Goal: Information Seeking & Learning: Learn about a topic

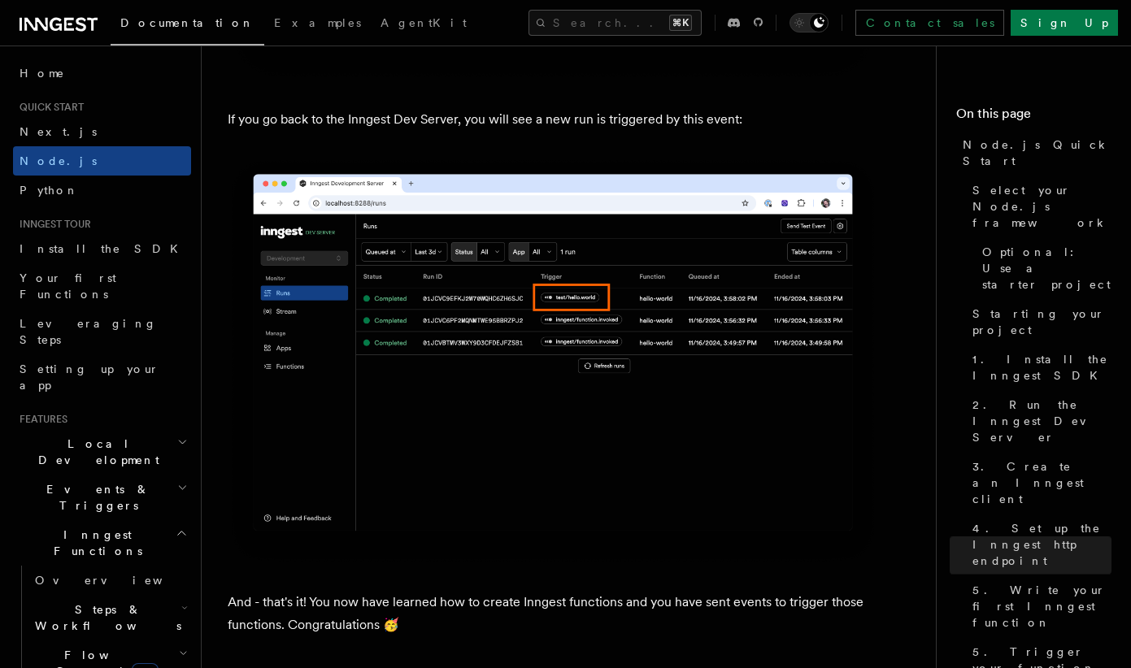
scroll to position [9464, 0]
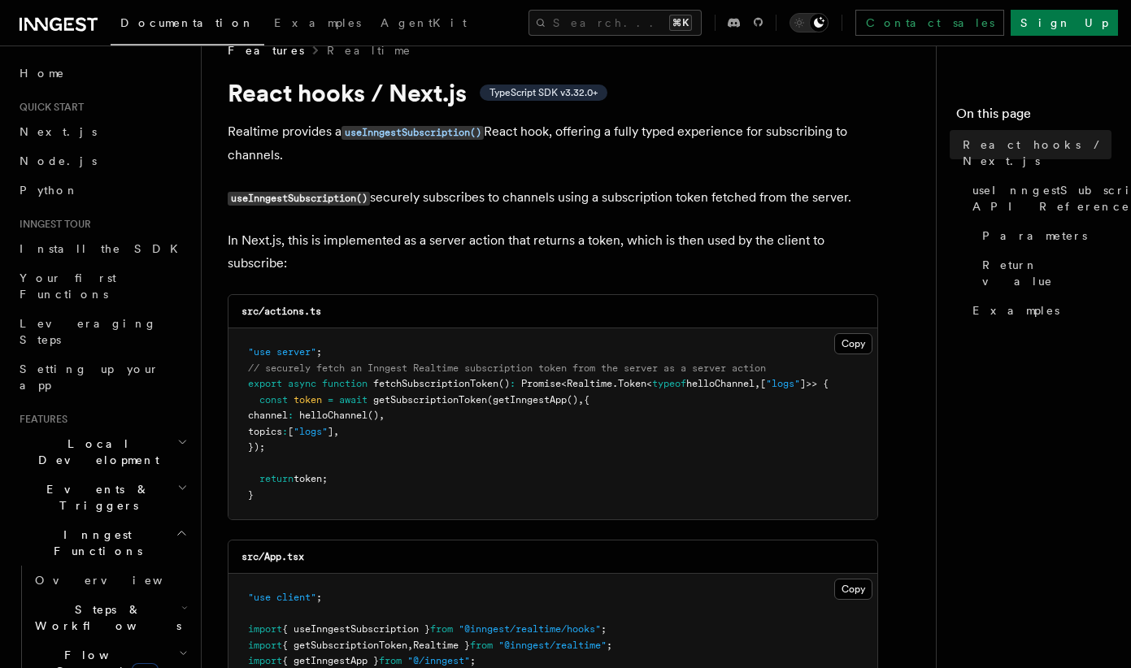
click at [826, 28] on div "Contact sales Sign Up" at bounding box center [916, 23] width 403 height 26
click at [740, 28] on icon at bounding box center [734, 22] width 12 height 15
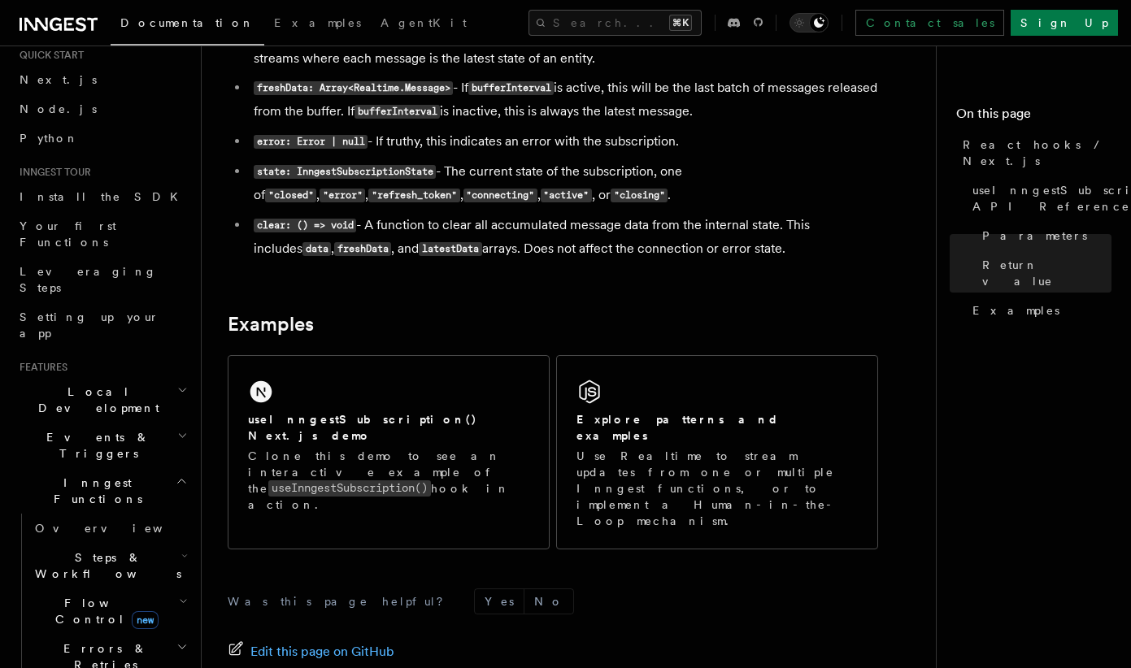
scroll to position [1483, 0]
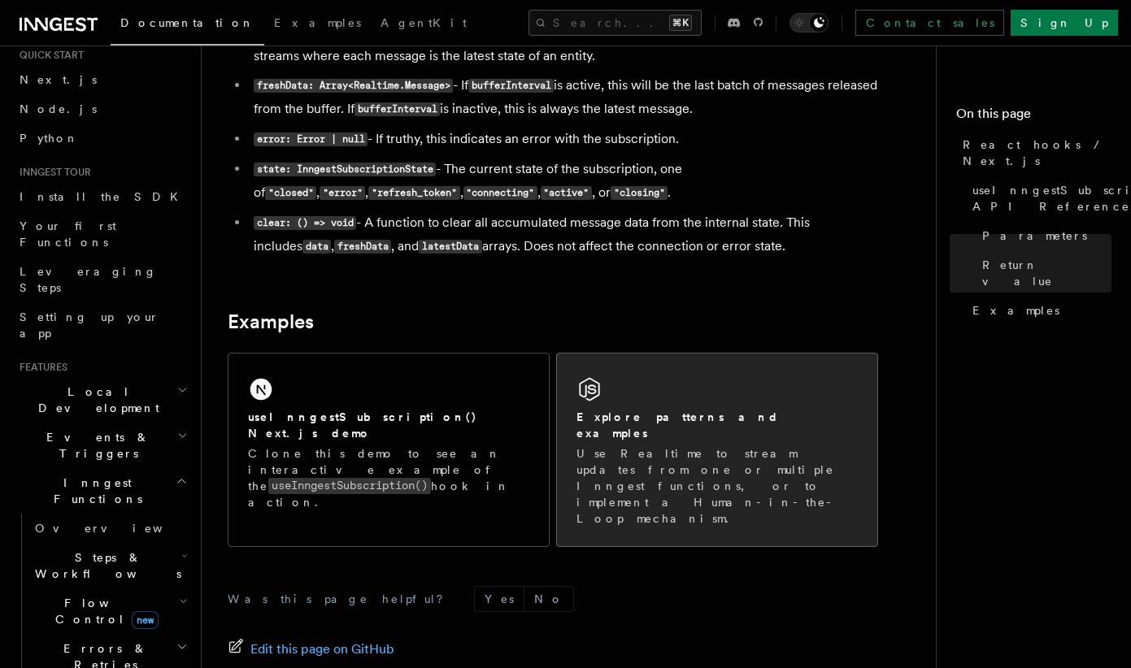
click at [647, 394] on div "Explore patterns and examples Use Realtime to stream updates from one or multip…" at bounding box center [717, 450] width 320 height 193
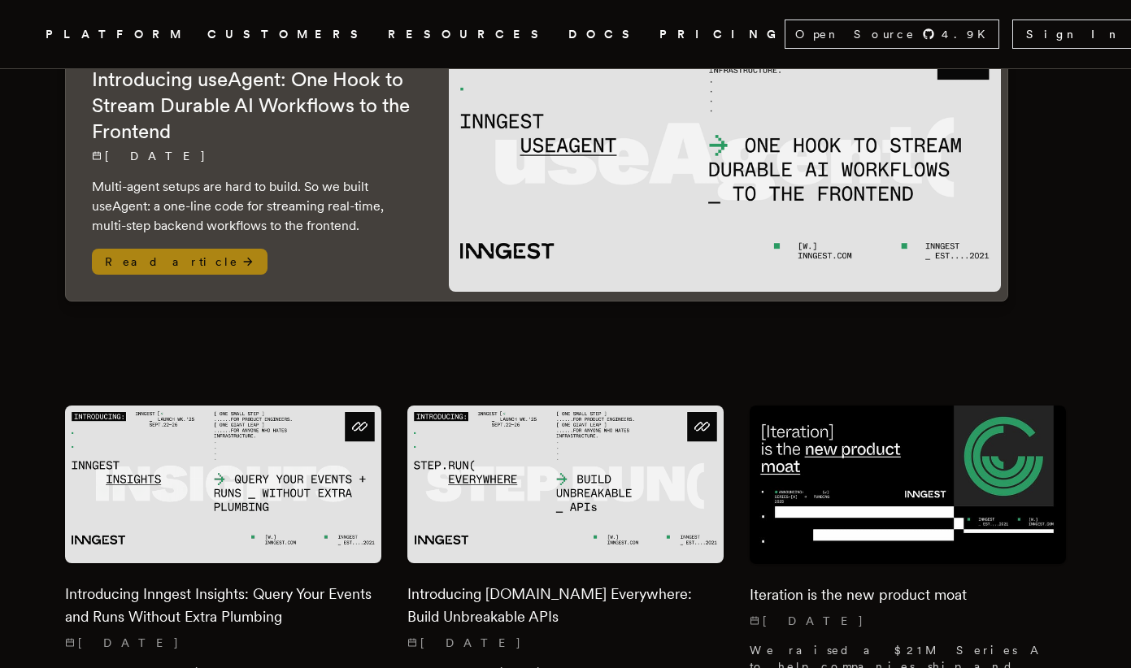
scroll to position [224, 0]
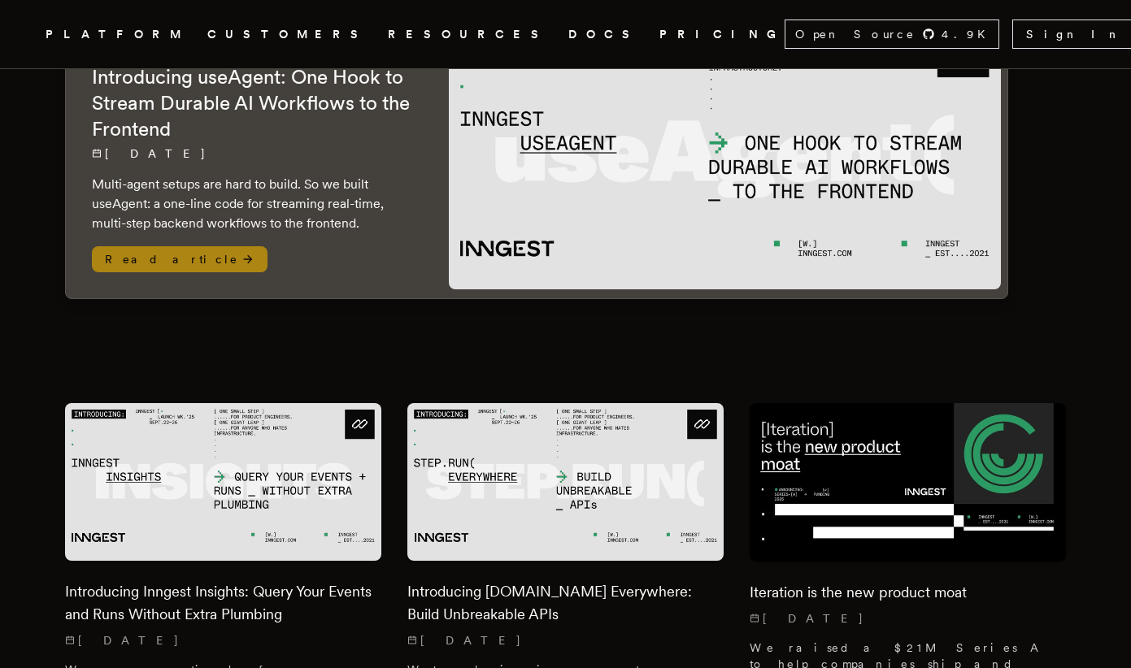
click at [259, 176] on p "Multi-agent setups are hard to build. So we built useAgent: a one-line code for…" at bounding box center [254, 204] width 324 height 59
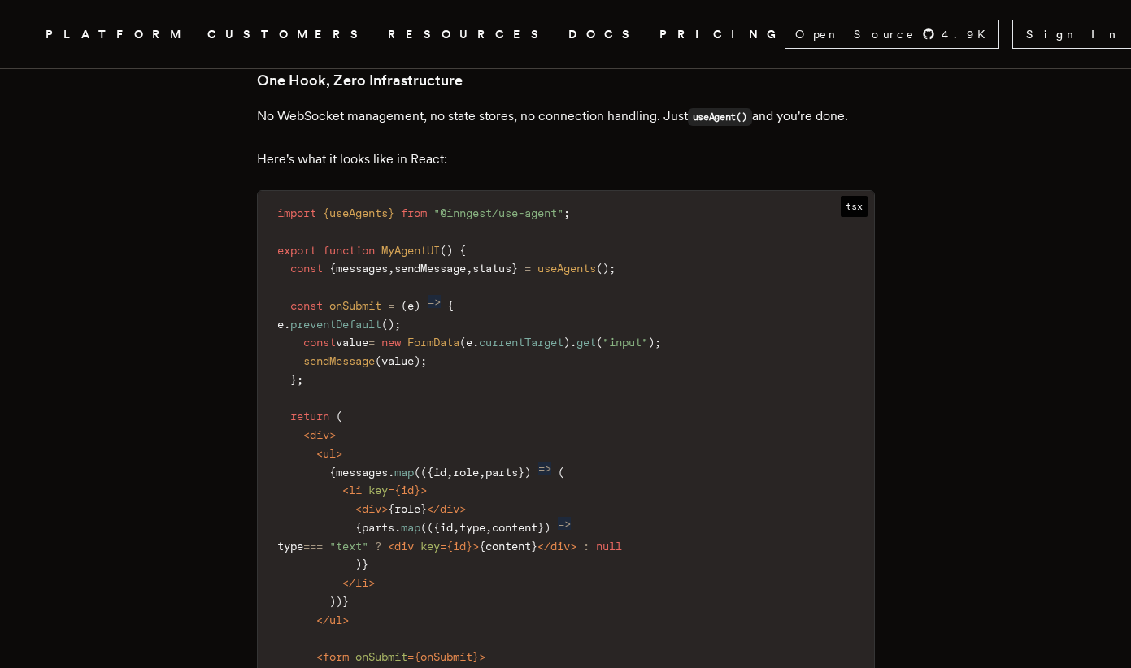
scroll to position [2205, 0]
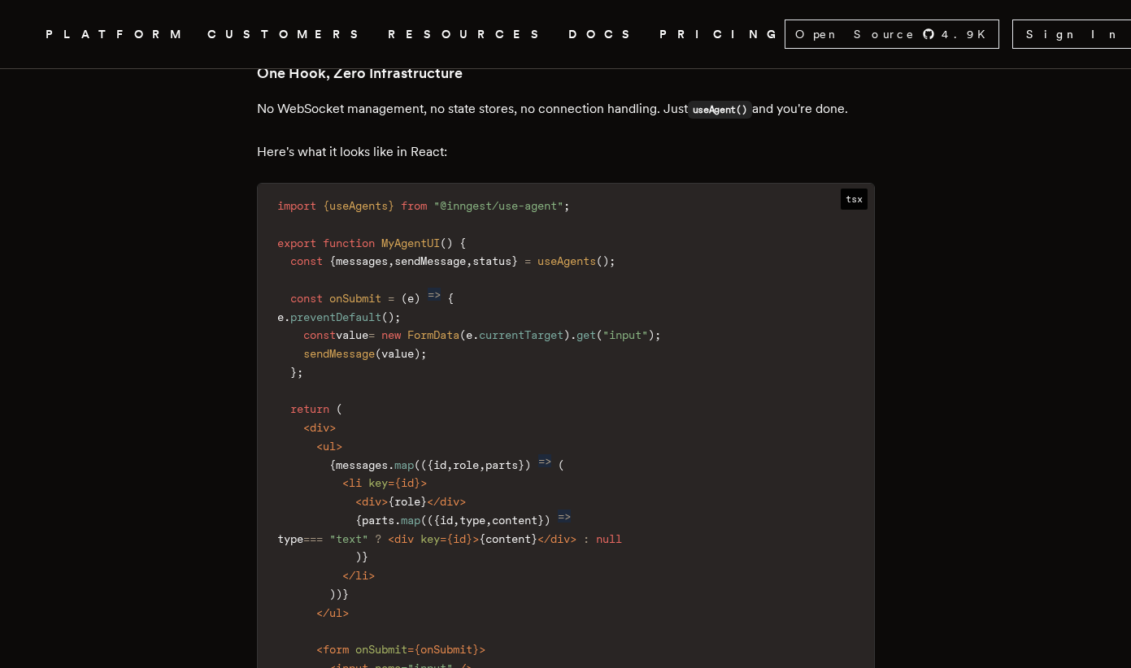
click at [568, 34] on link "DOCS" at bounding box center [604, 34] width 72 height 20
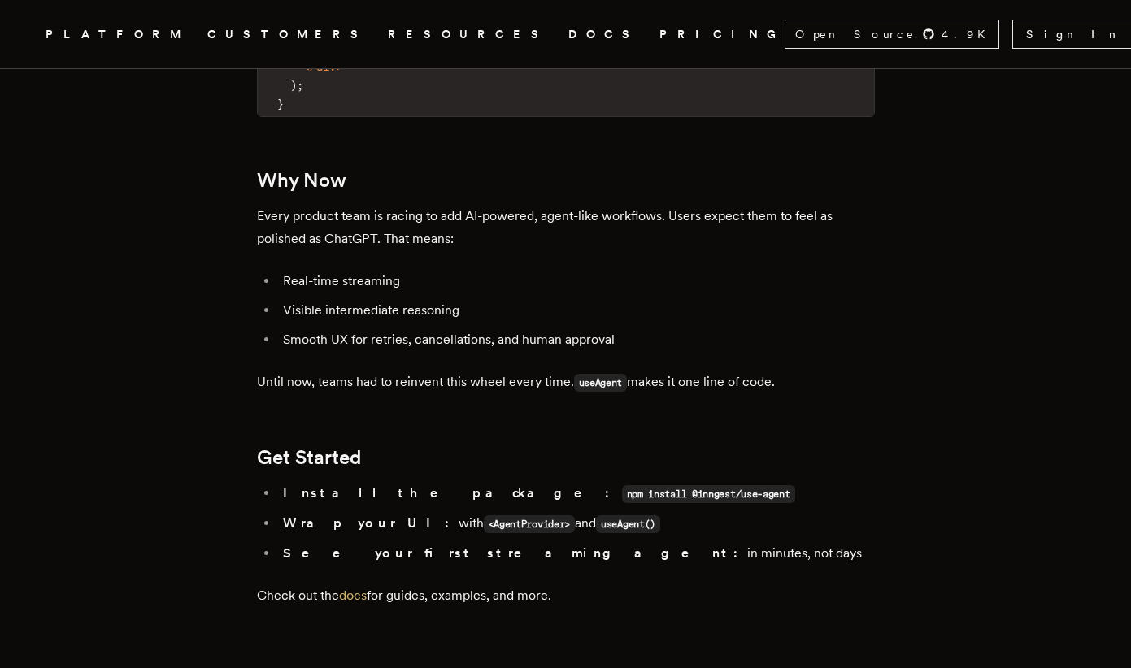
scroll to position [2868, 0]
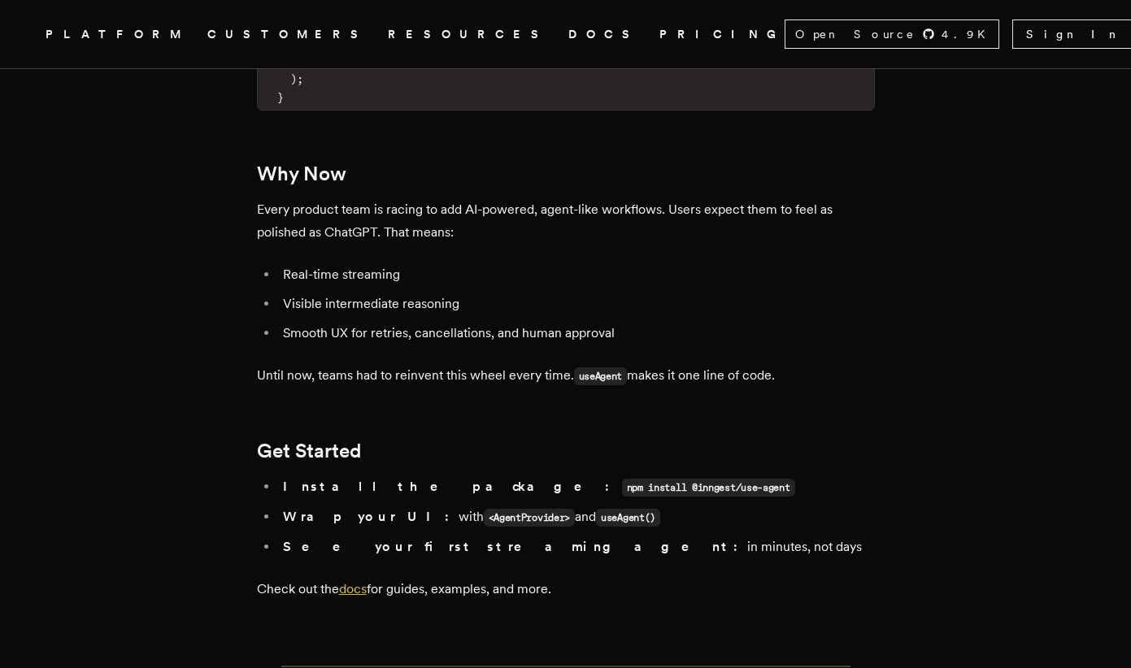
click at [365, 581] on link "docs" at bounding box center [353, 588] width 28 height 15
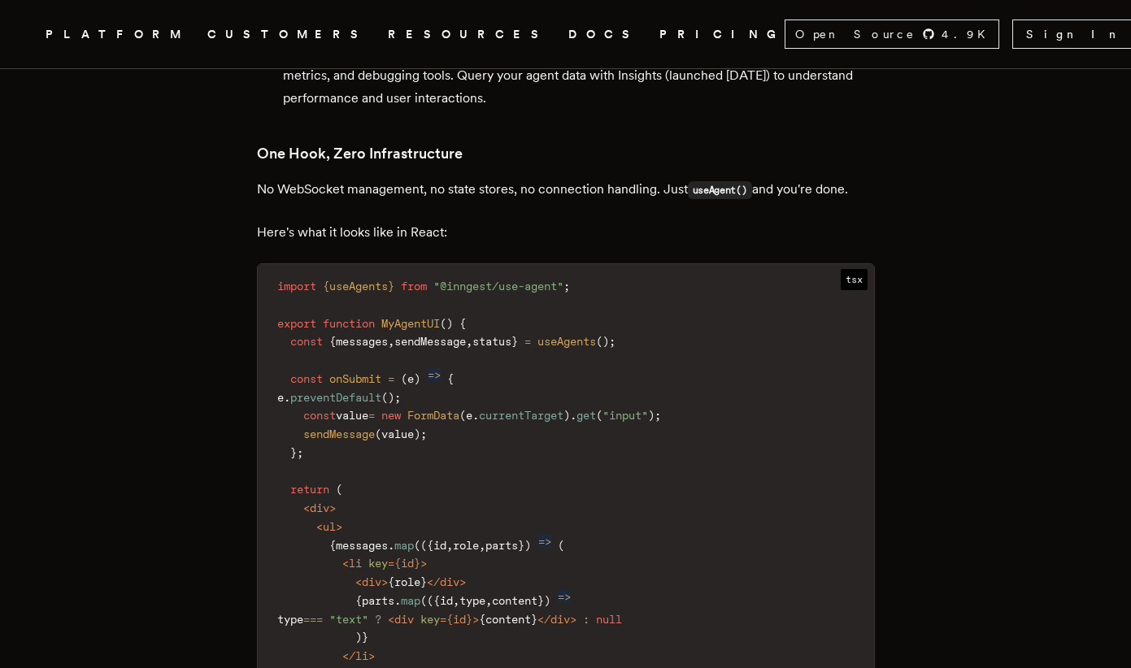
scroll to position [2114, 0]
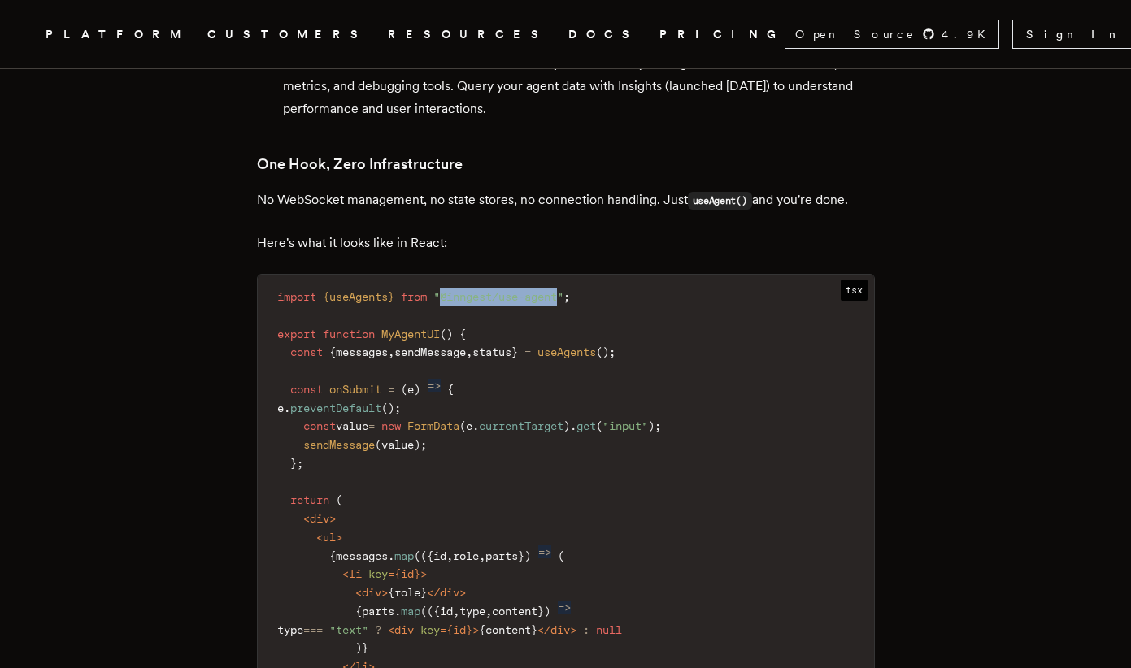
drag, startPoint x: 468, startPoint y: 186, endPoint x: 589, endPoint y: 189, distance: 121.2
click at [563, 290] on span ""@inngest/use-agent"" at bounding box center [498, 296] width 130 height 13
copy span "@inngest/use-agent"
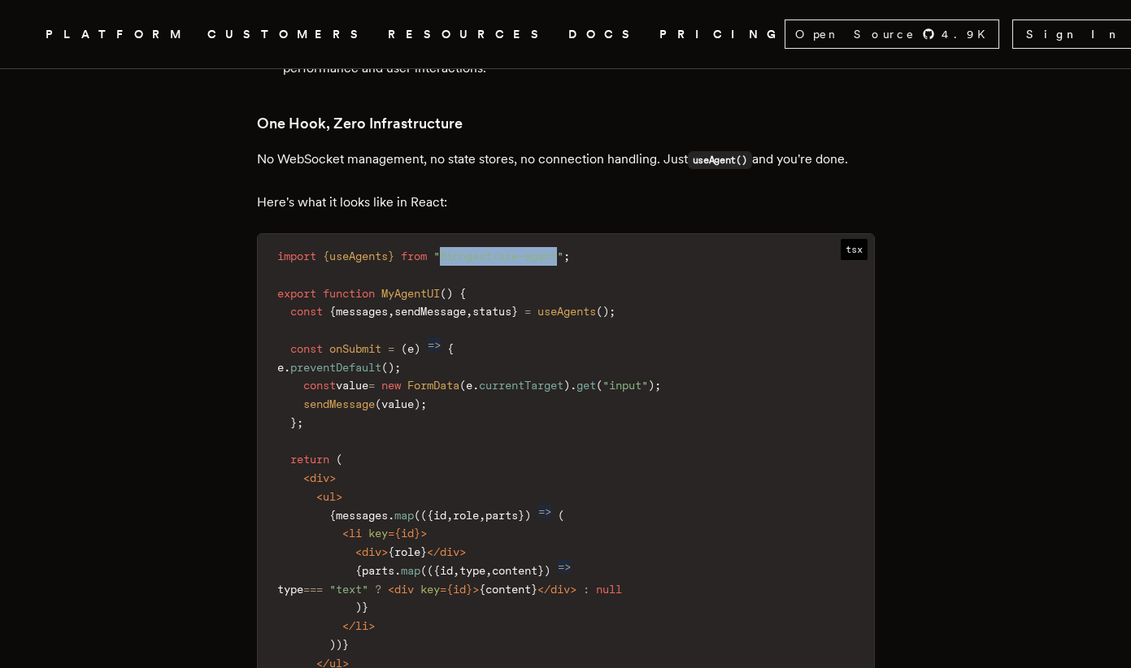
scroll to position [2126, 0]
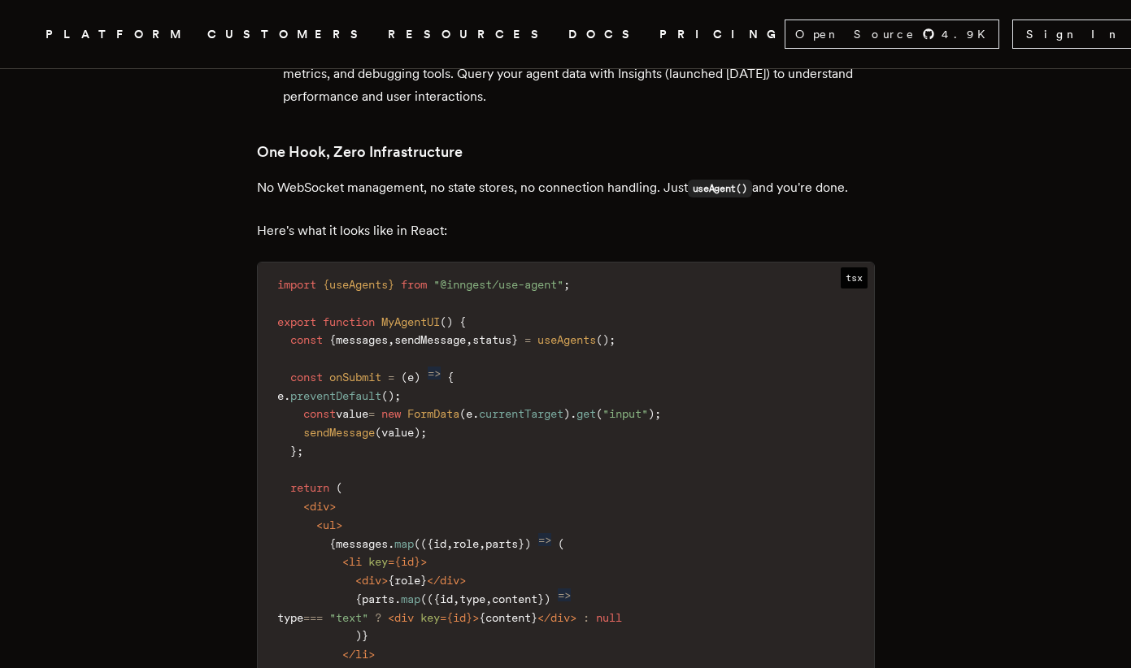
click at [539, 346] on code "import { useAgents } from "@inngest/use-agent" ; export function MyAgentUI ( ) …" at bounding box center [566, 562] width 616 height 580
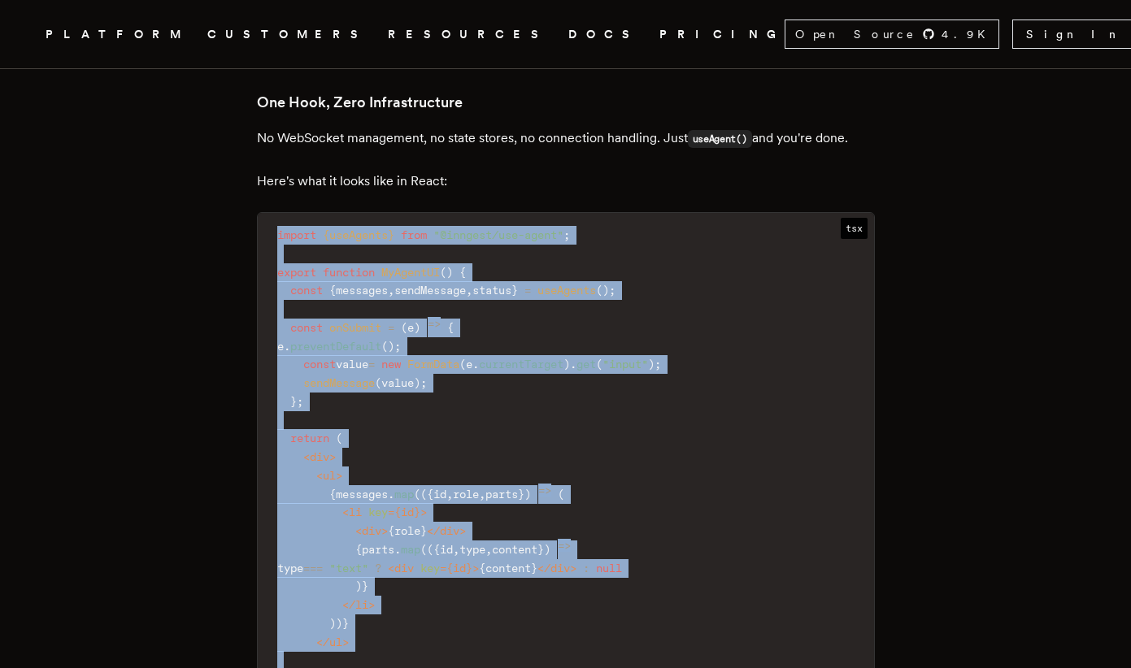
scroll to position [2189, 0]
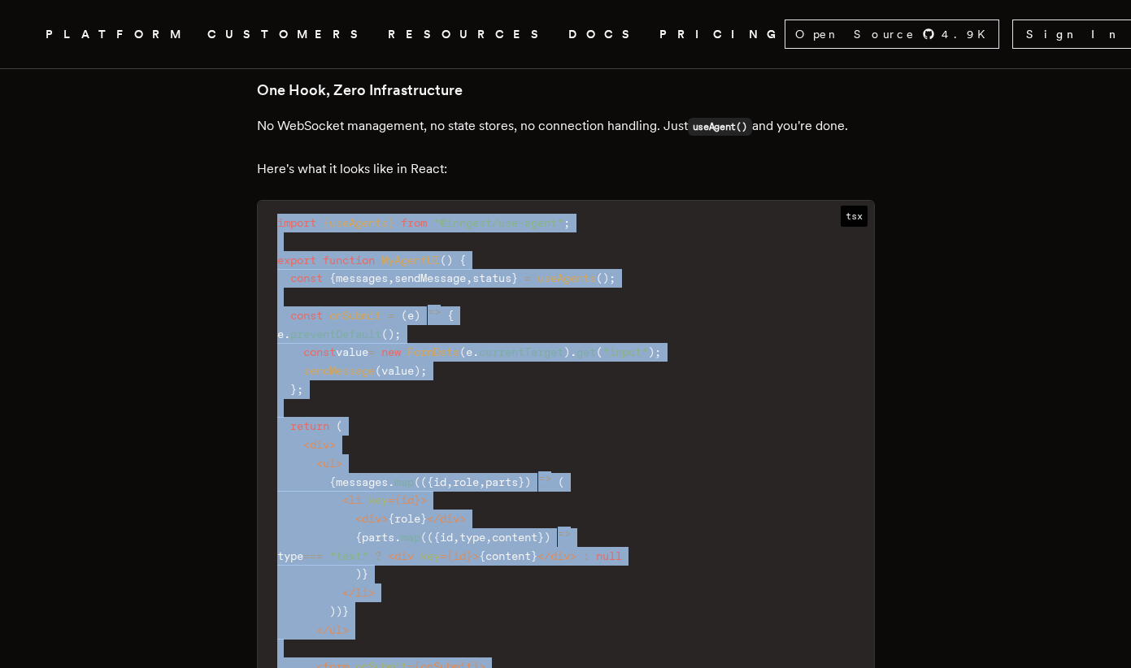
drag, startPoint x: 280, startPoint y: 131, endPoint x: 599, endPoint y: 661, distance: 618.5
click at [599, 661] on code "import { useAgents } from "@inngest/use-agent" ; export function MyAgentUI ( ) …" at bounding box center [566, 501] width 616 height 580
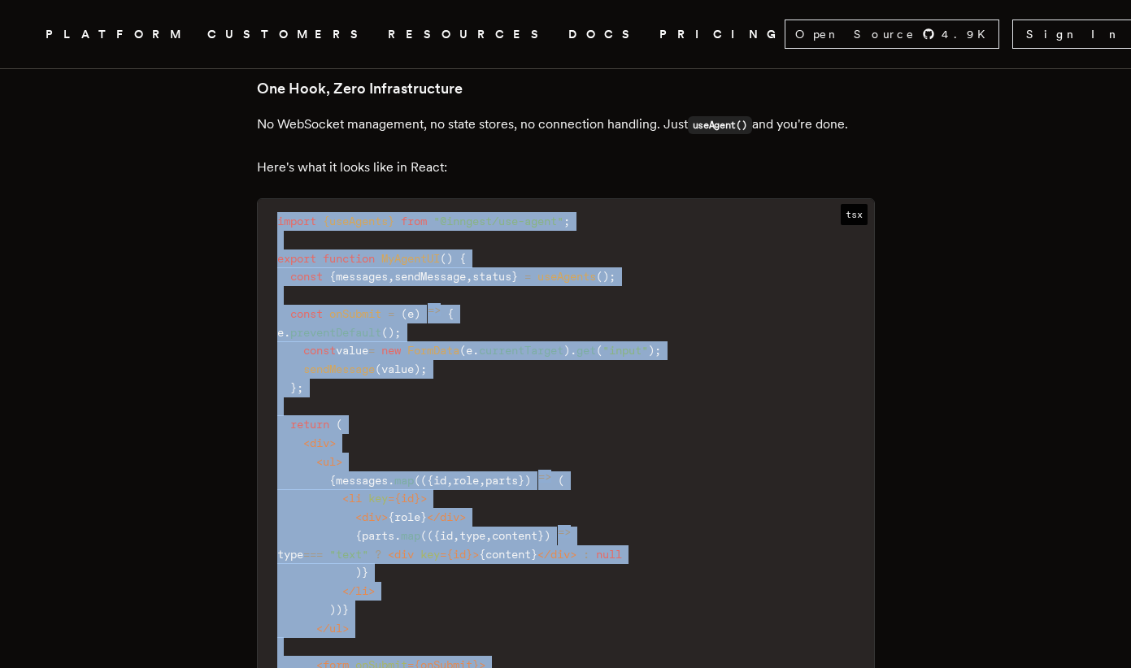
copy code "import { useAgents } from "@inngest/use-agent" ; export function MyAgentUI ( ) …"
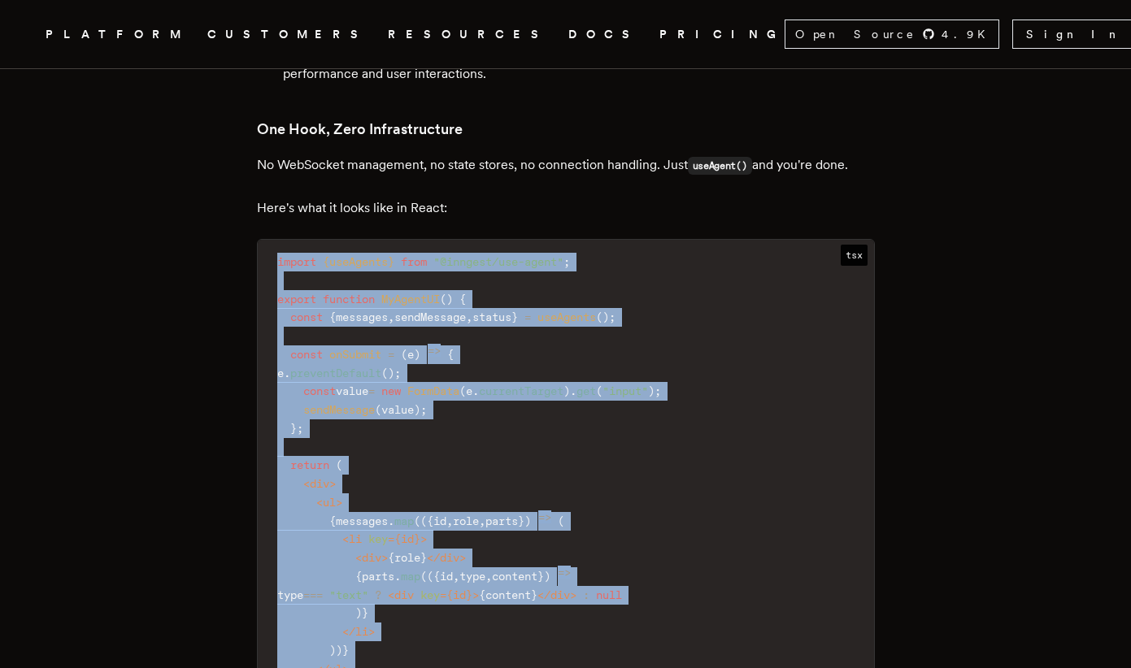
scroll to position [2166, 0]
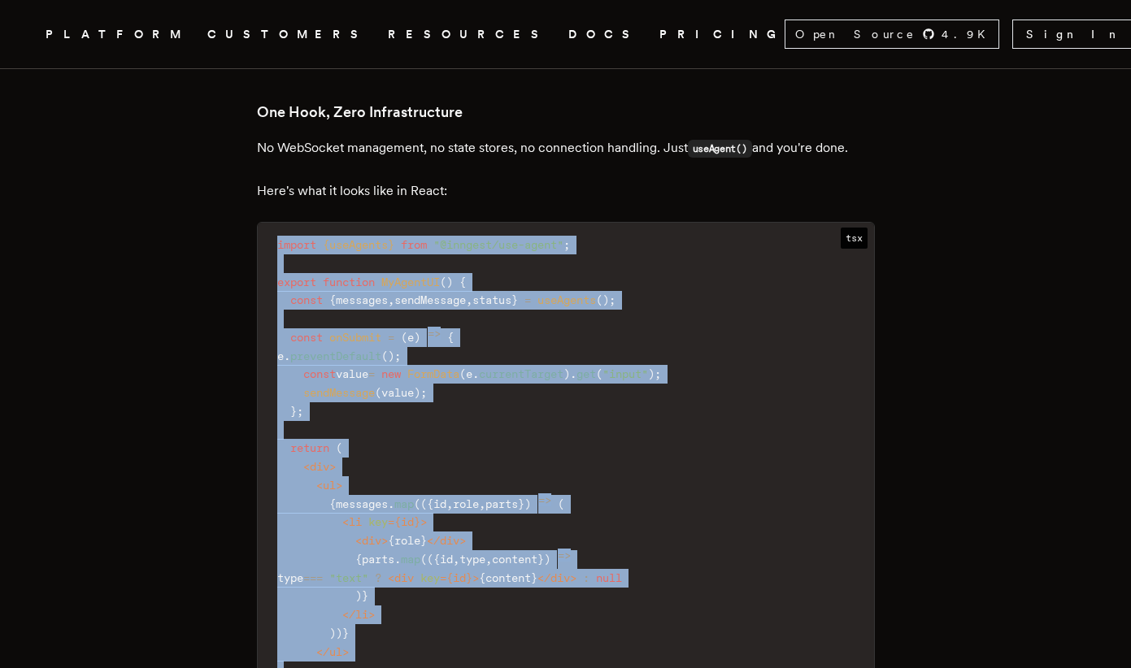
click at [563, 367] on span "currentTarget" at bounding box center [521, 373] width 85 height 13
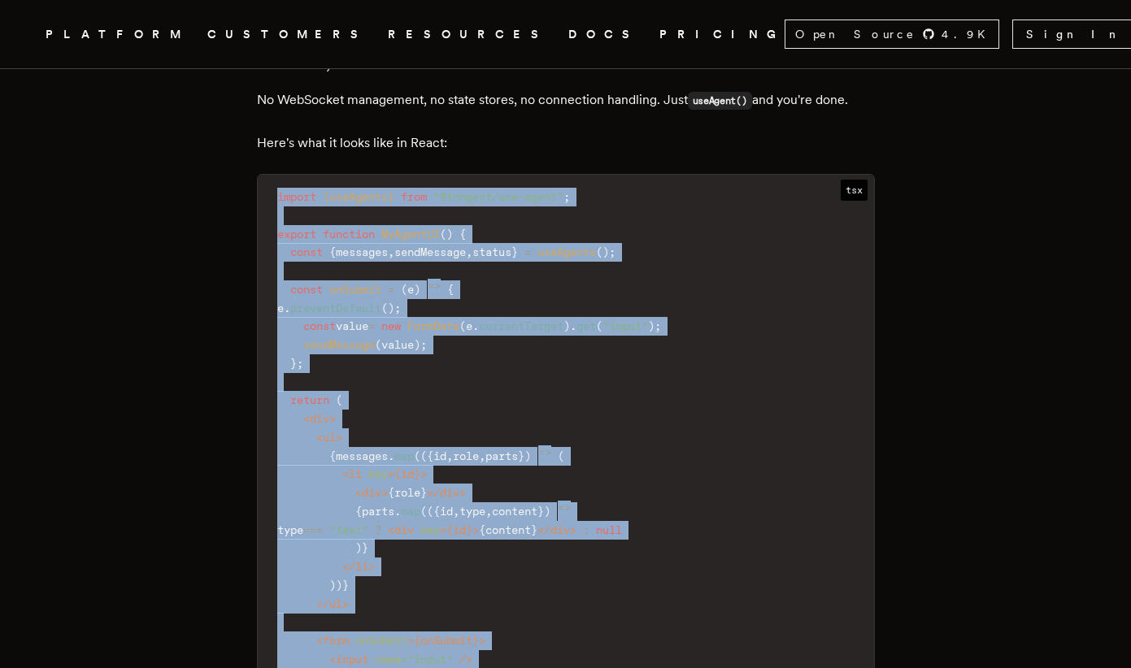
scroll to position [2376, 0]
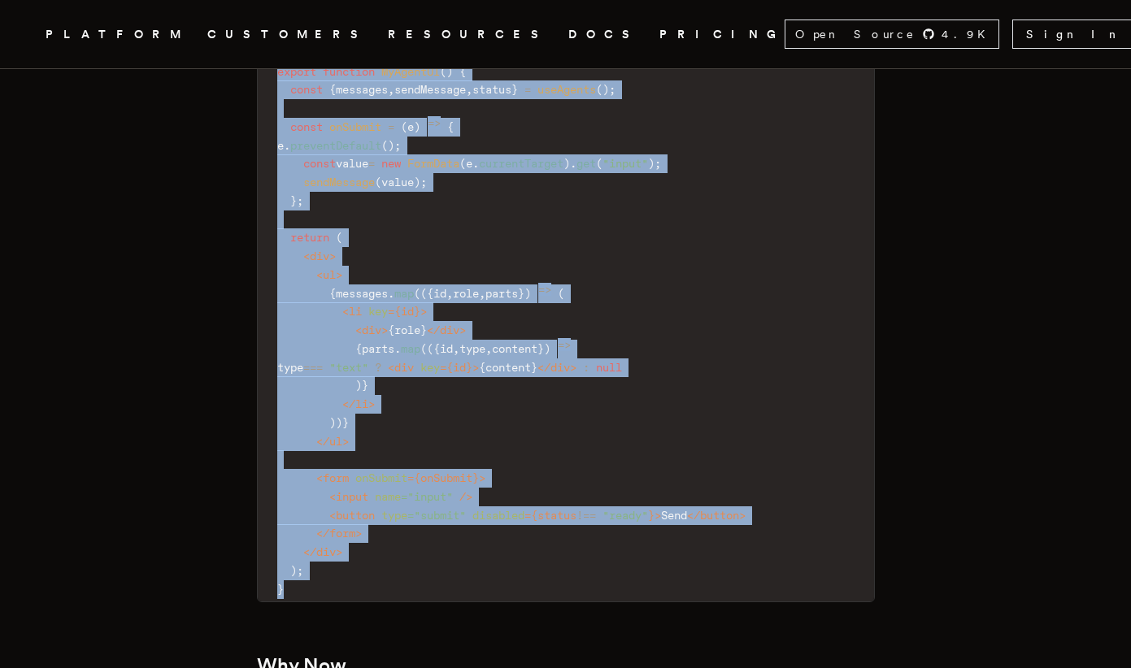
drag, startPoint x: 283, startPoint y: 117, endPoint x: 446, endPoint y: 487, distance: 404.1
click at [446, 487] on code "import { useAgents } from "@inngest/use-agent" ; export function MyAgentUI ( ) …" at bounding box center [566, 312] width 616 height 580
copy code "import { useAgents } from "@inngest/use-agent" ; export function MyAgentUI ( ) …"
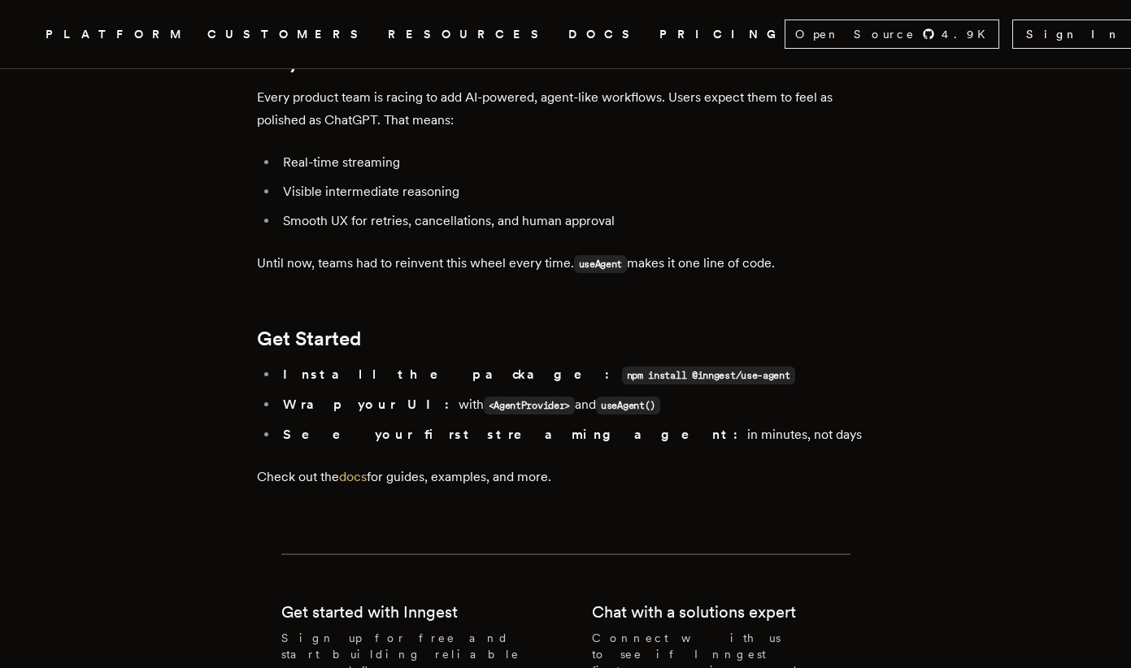
scroll to position [2981, 0]
drag, startPoint x: 351, startPoint y: 293, endPoint x: 606, endPoint y: 297, distance: 255.3
click at [606, 393] on li "Wrap your UI: with <AgentProvider> and useAgent()" at bounding box center [576, 405] width 597 height 24
copy li "UI: with <AgentProvider> and useAgent()"
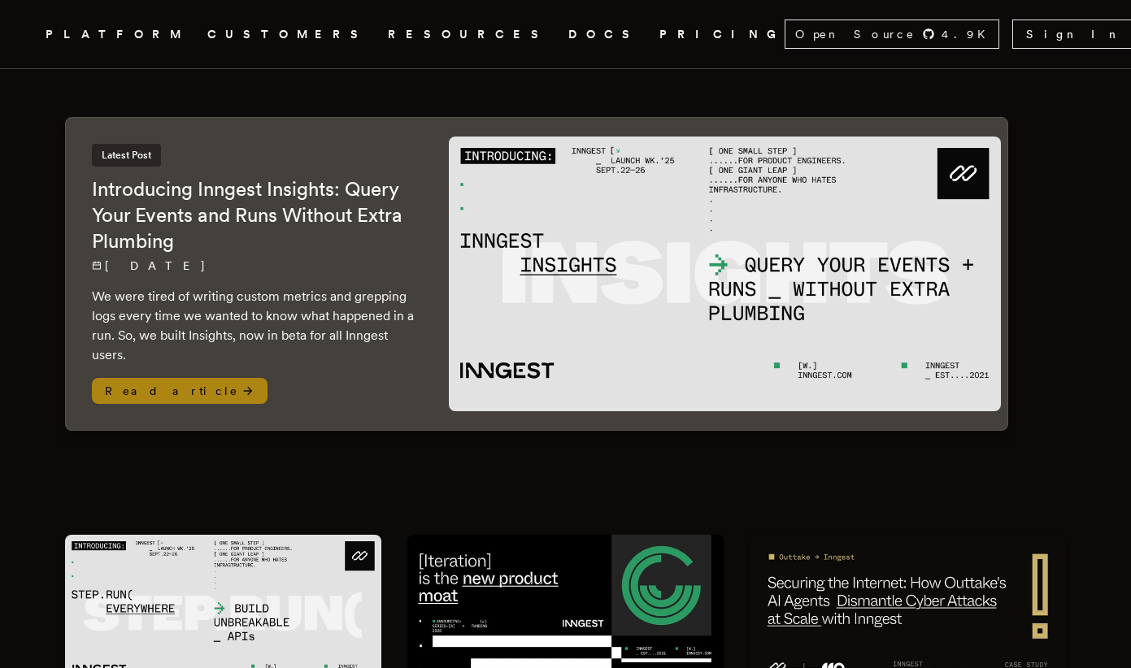
scroll to position [154, 0]
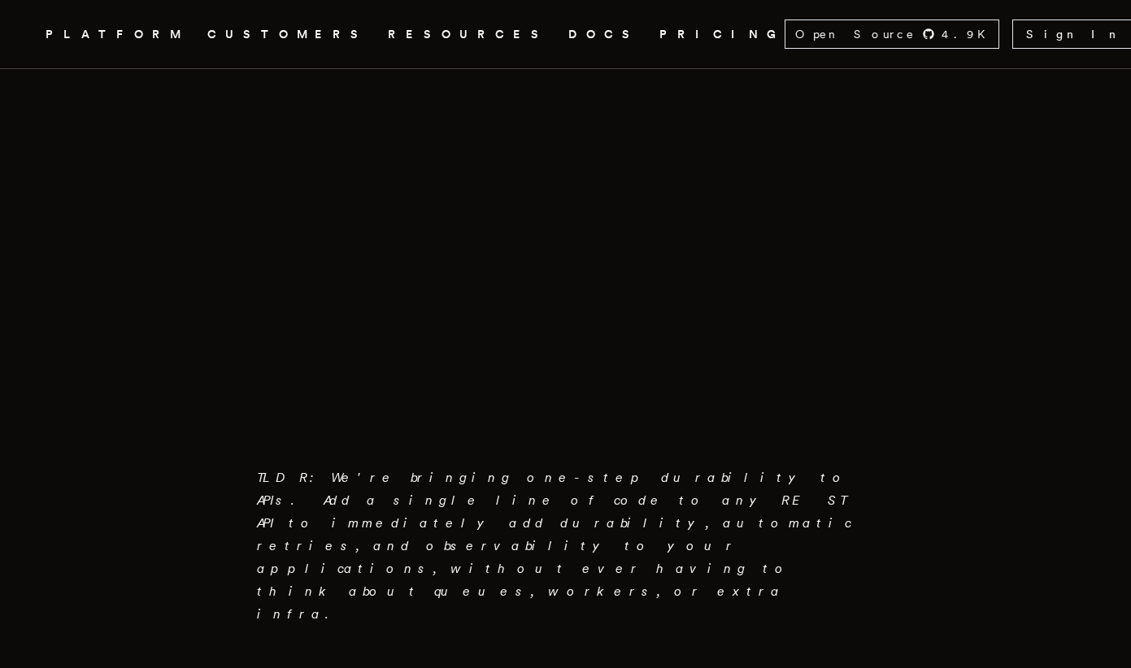
scroll to position [571, 0]
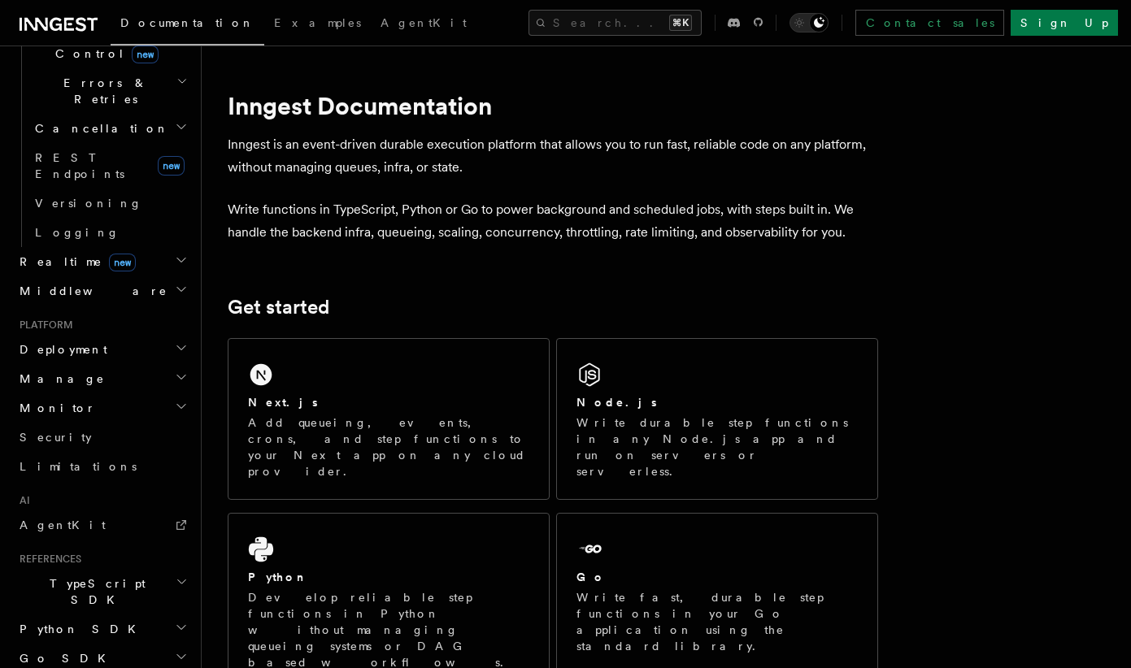
scroll to position [628, 0]
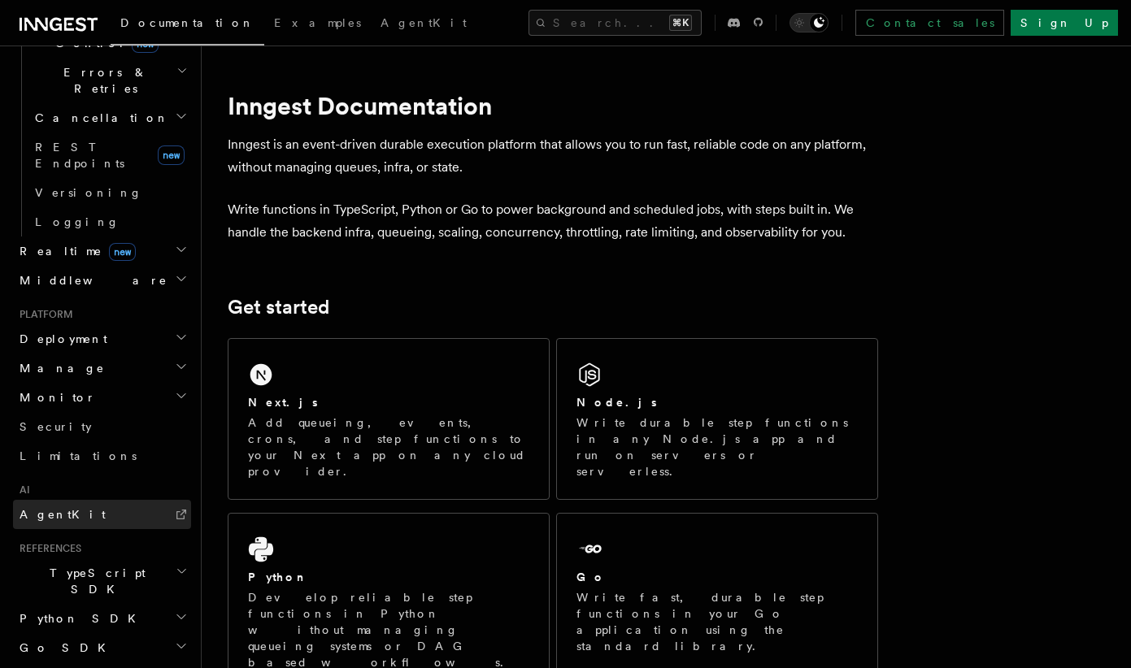
click at [63, 508] on span "AgentKit" at bounding box center [63, 514] width 86 height 13
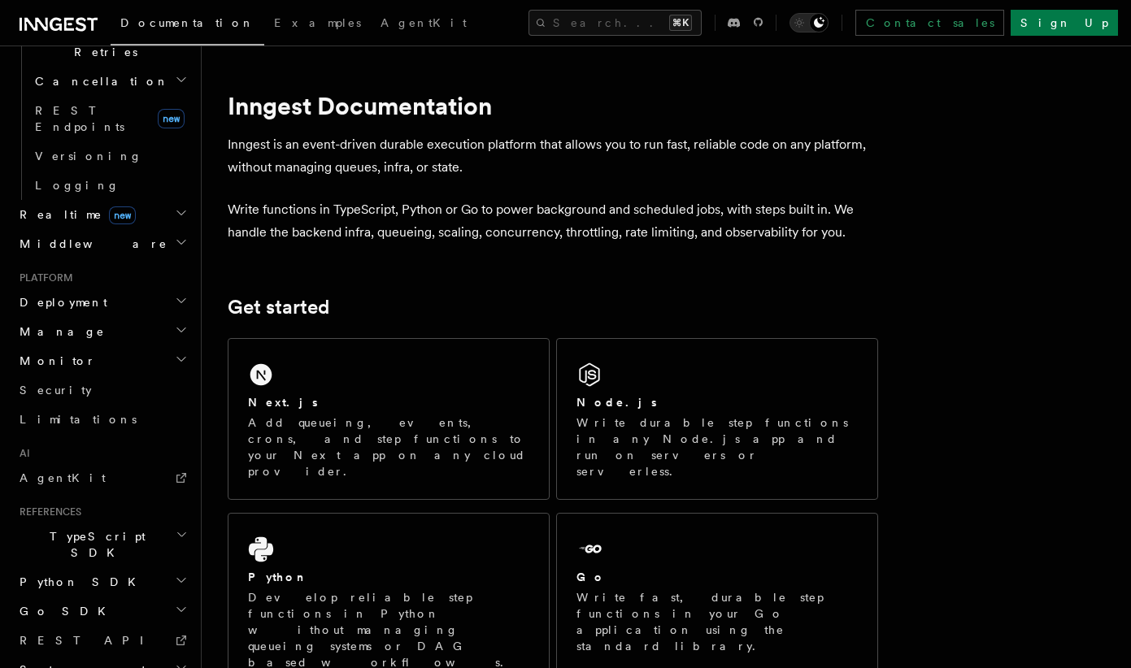
scroll to position [12, 0]
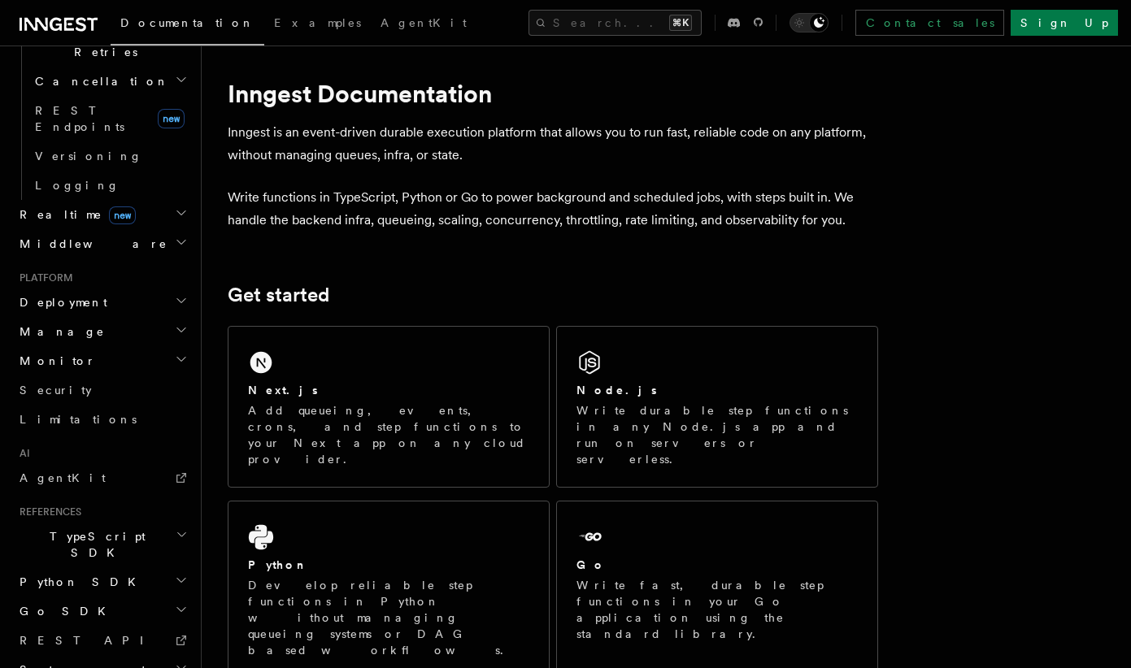
click at [133, 522] on h2 "TypeScript SDK" at bounding box center [102, 545] width 178 height 46
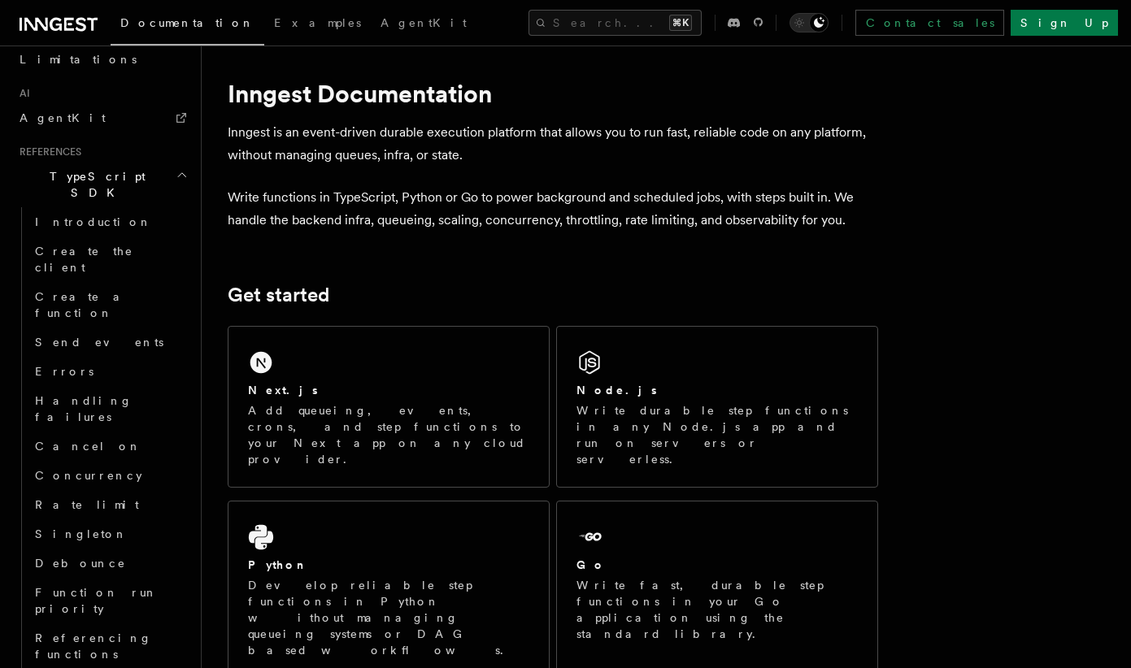
scroll to position [1026, 0]
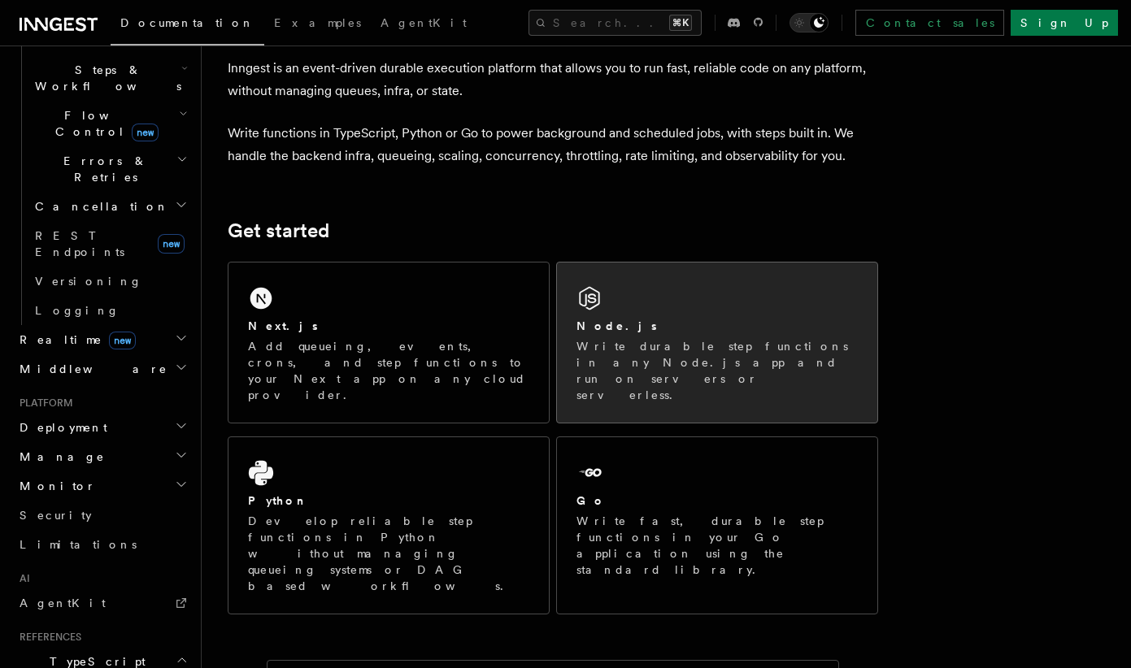
scroll to position [93, 0]
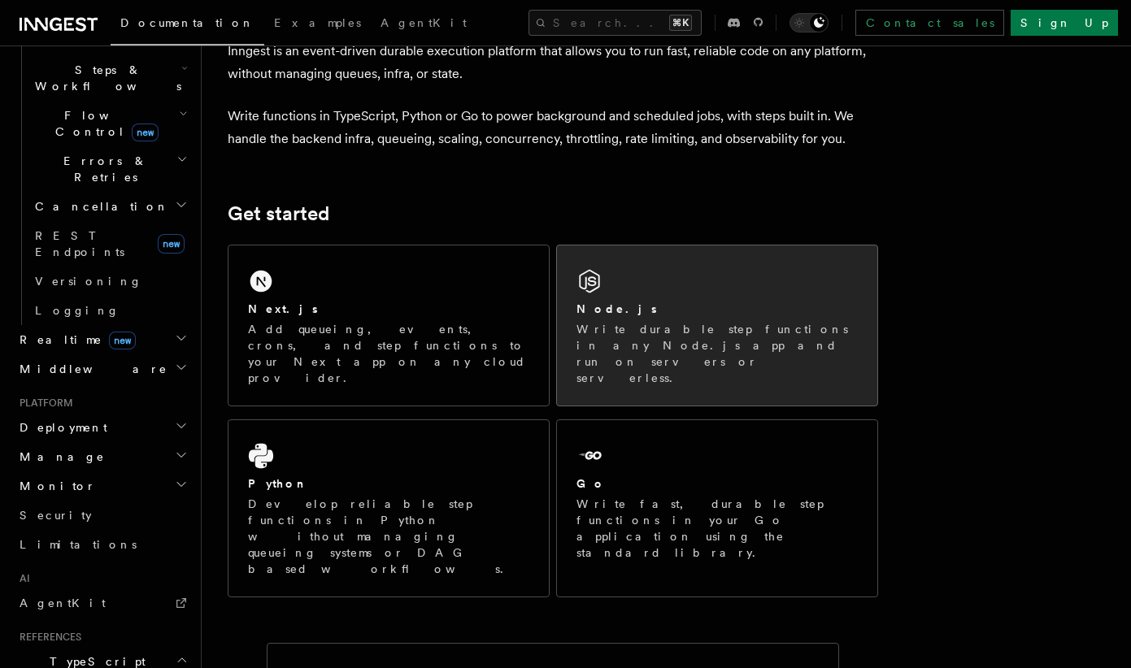
click at [669, 333] on p "Write durable step functions in any Node.js app and run on servers or serverles…" at bounding box center [716, 353] width 281 height 65
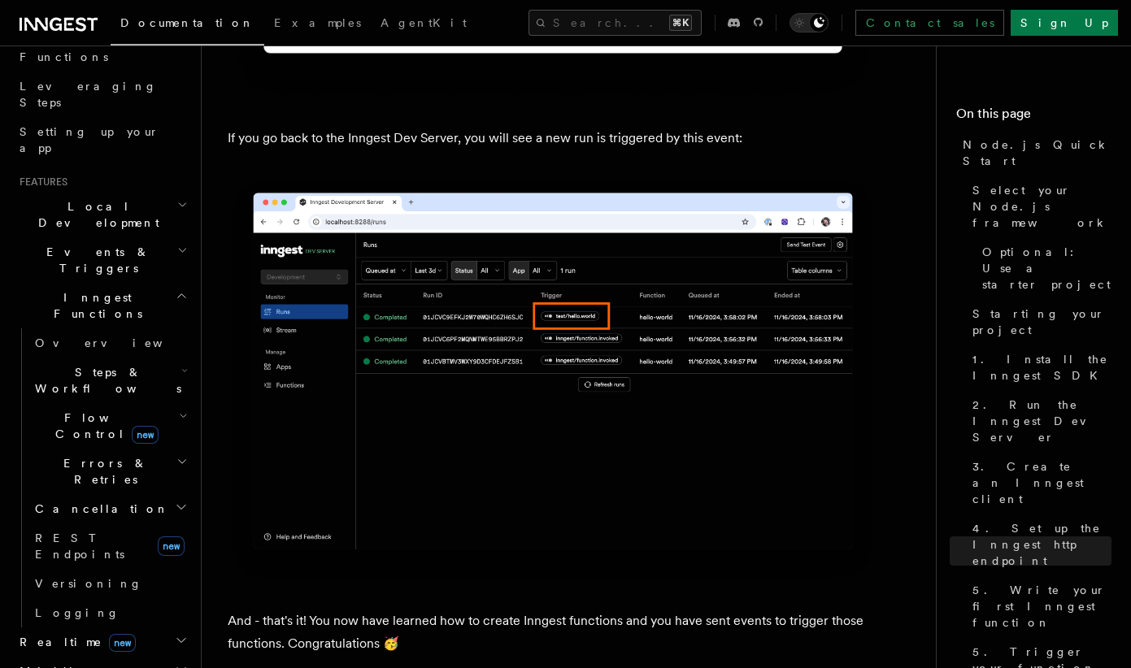
scroll to position [252, 0]
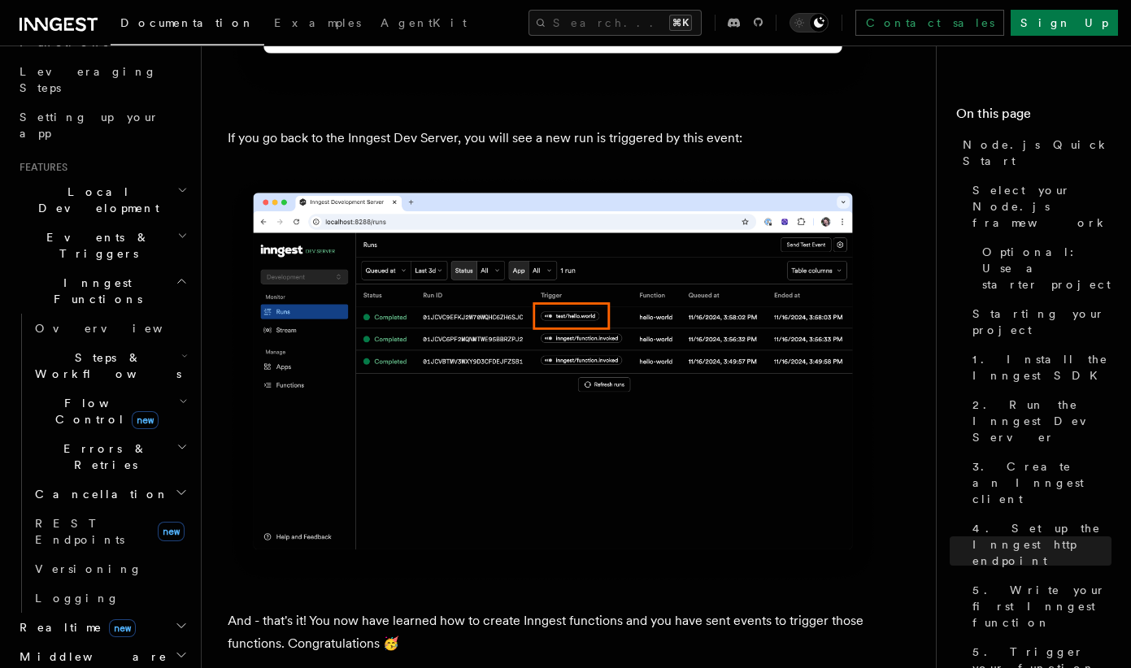
click at [59, 619] on span "Realtime new" at bounding box center [74, 627] width 123 height 16
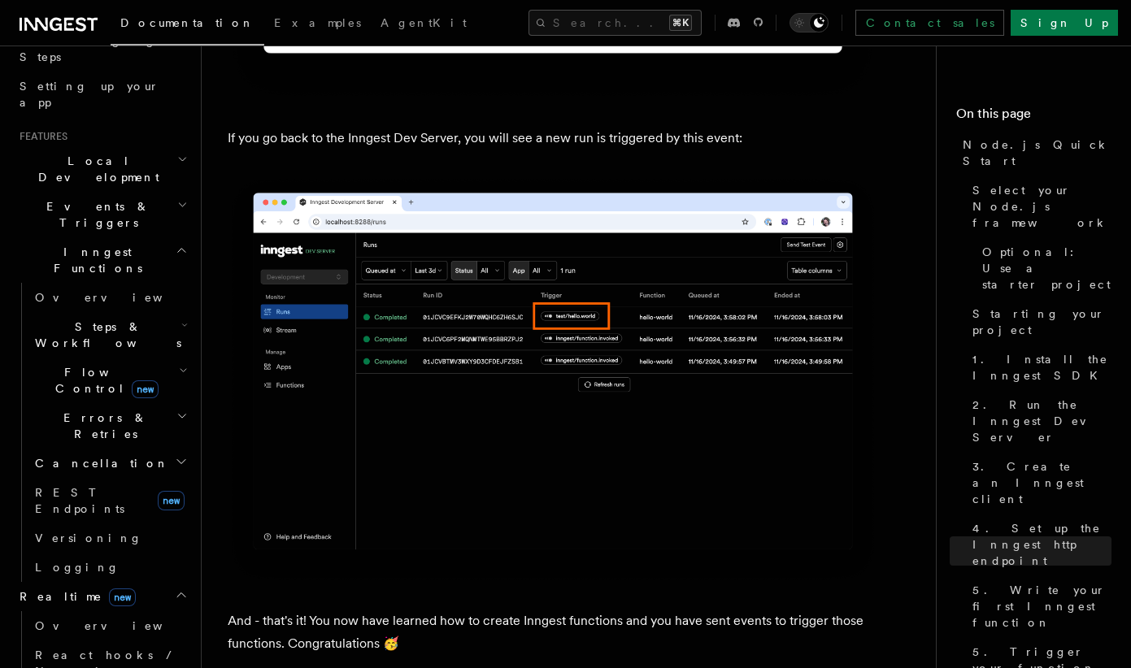
scroll to position [286, 0]
click at [67, 616] on span "Overview" at bounding box center [118, 622] width 167 height 13
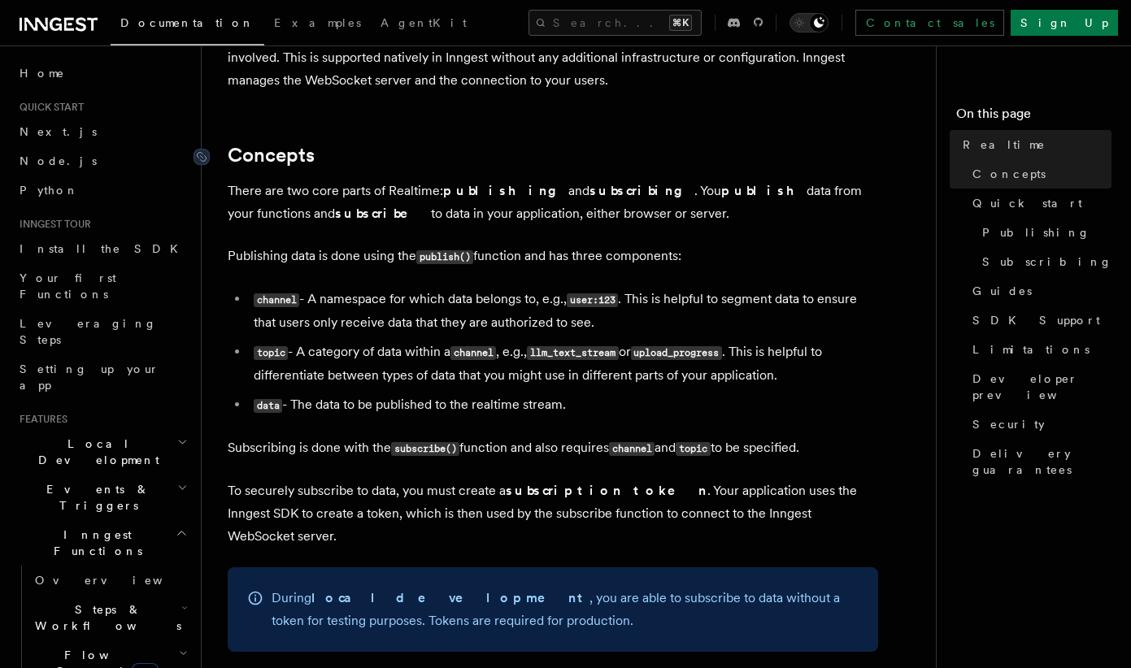
scroll to position [303, 0]
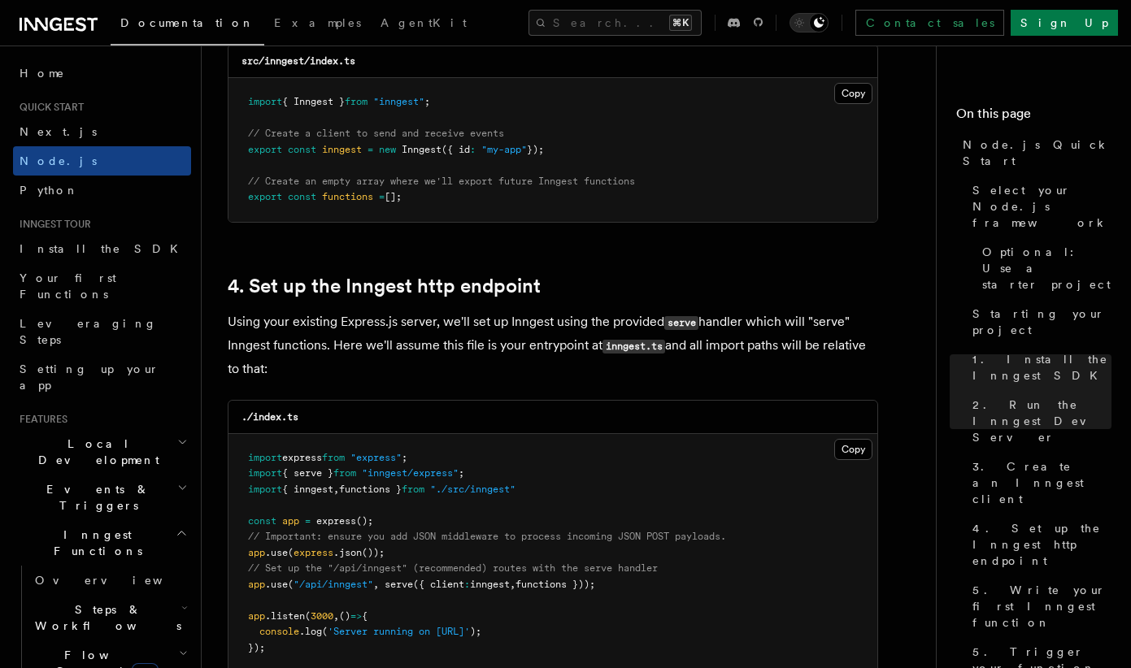
scroll to position [2263, 0]
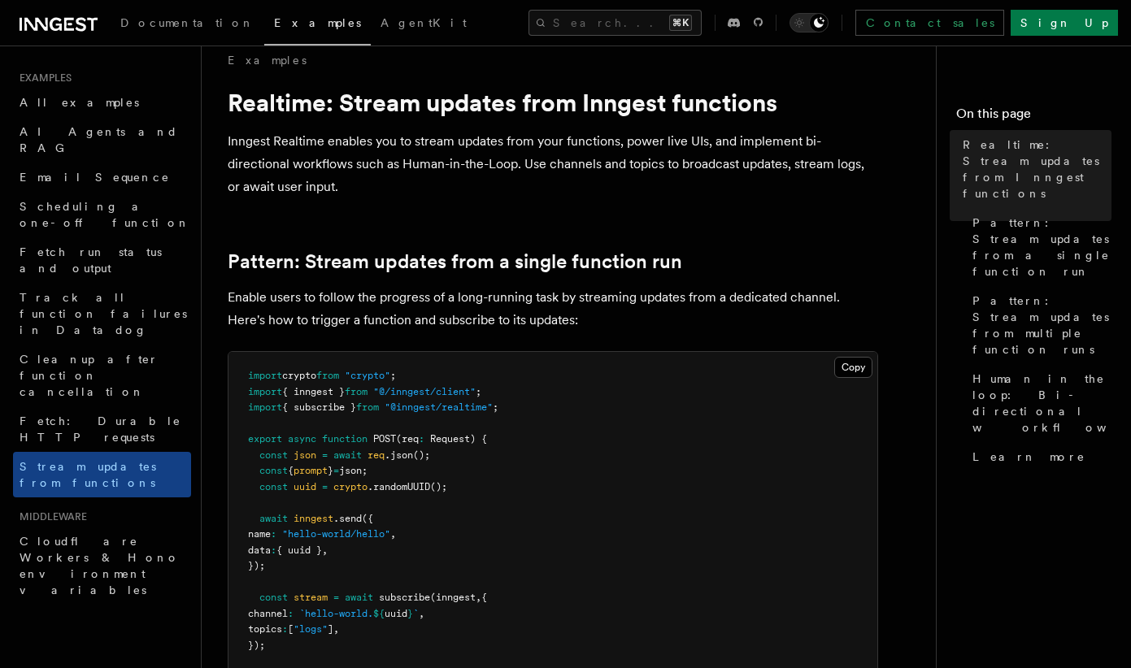
scroll to position [55, 0]
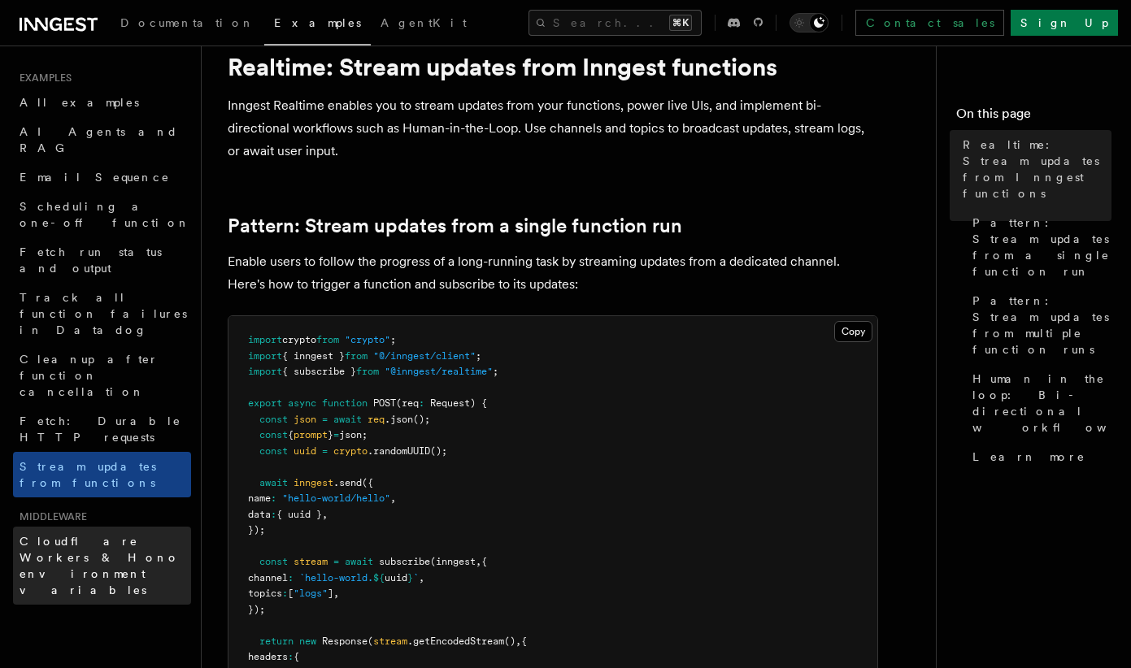
click at [57, 535] on span "Cloudflare Workers & Hono environment variables" at bounding box center [100, 566] width 160 height 62
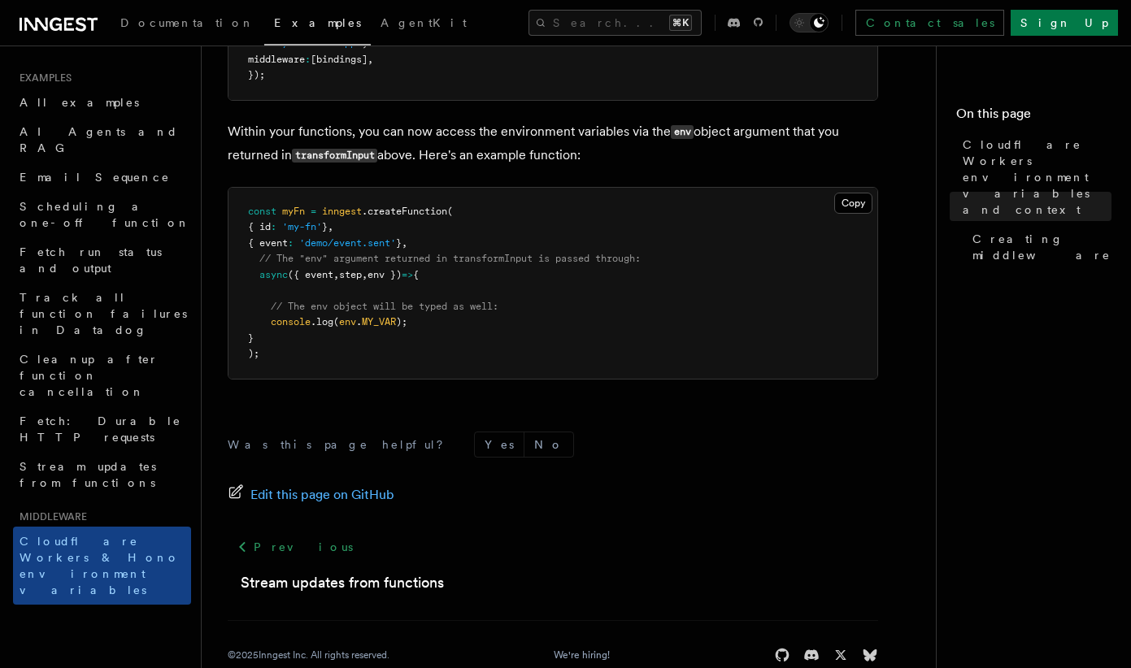
scroll to position [1049, 0]
